Goal: Find specific page/section: Find specific page/section

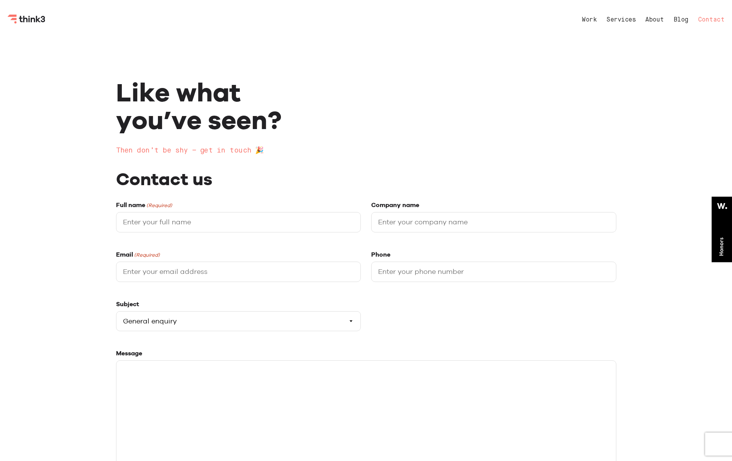
select select "General enquiry"
